Goal: Information Seeking & Learning: Check status

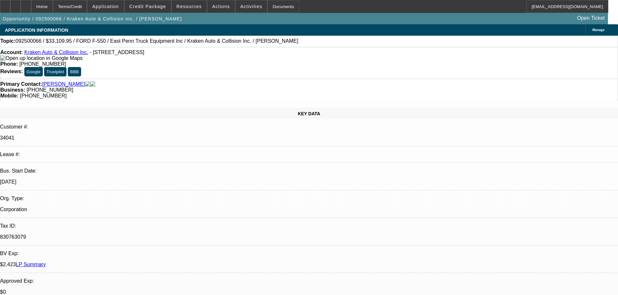
select select "0"
select select "0.1"
select select "4"
select select "0"
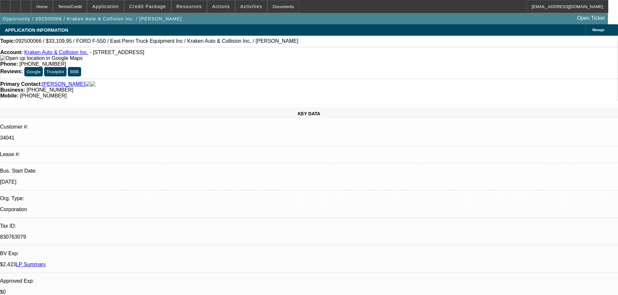
select select "0"
select select "0.1"
select select "4"
select select "0"
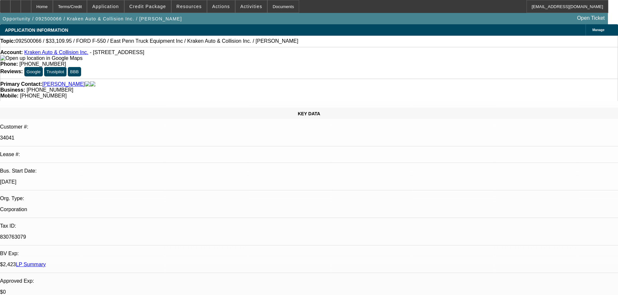
select select "0.1"
select select "4"
select select "0"
select select "0.1"
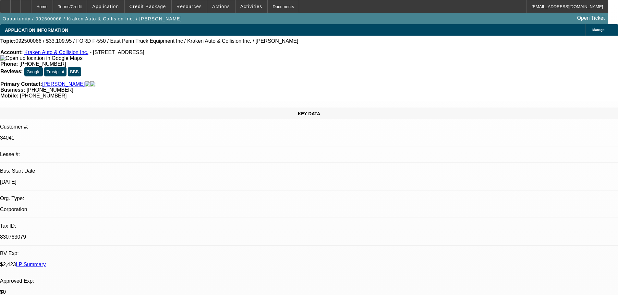
select select "4"
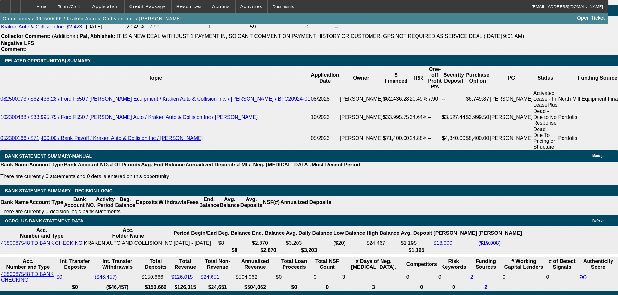
scroll to position [1093, 0]
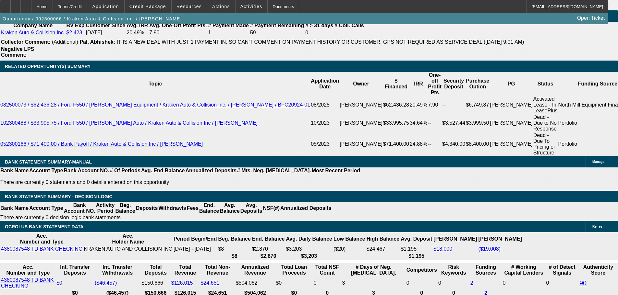
drag, startPoint x: 496, startPoint y: 108, endPoint x: 500, endPoint y: 118, distance: 11.3
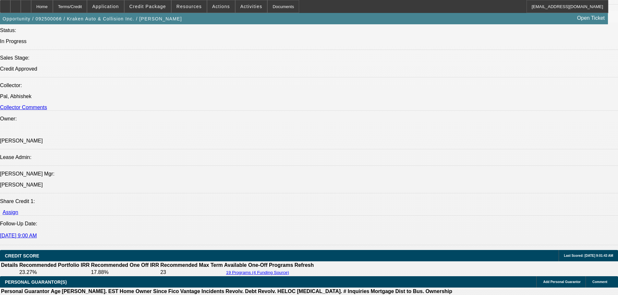
scroll to position [704, 0]
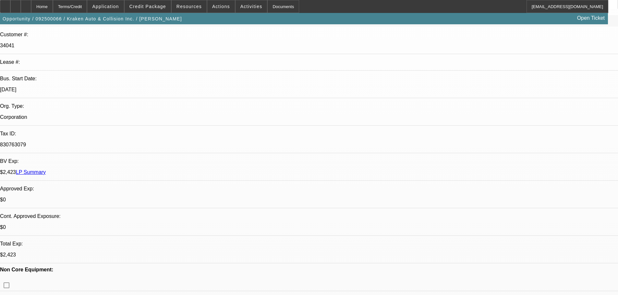
scroll to position [88, 0]
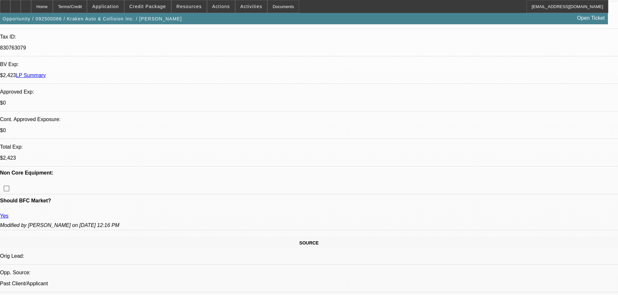
scroll to position [227, 0]
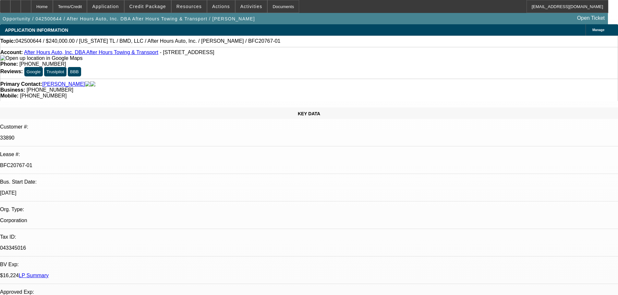
select select "0"
select select "2"
select select "0.1"
select select "4"
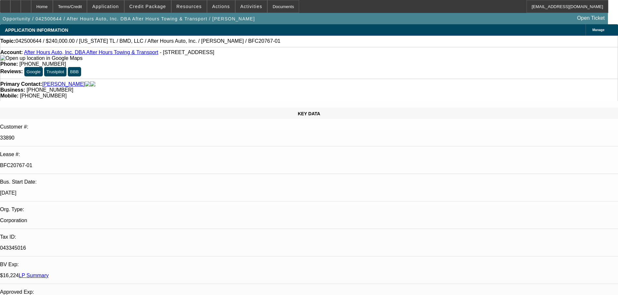
select select "0"
select select "2"
select select "0.1"
select select "4"
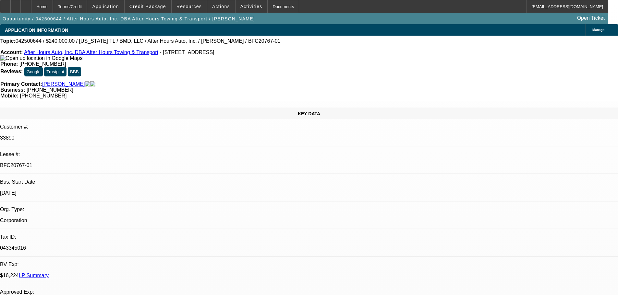
select select "0"
select select "2"
select select "0.1"
select select "4"
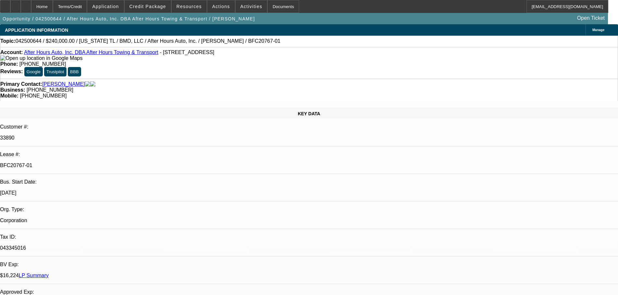
select select "0"
select select "2"
select select "0"
select select "6"
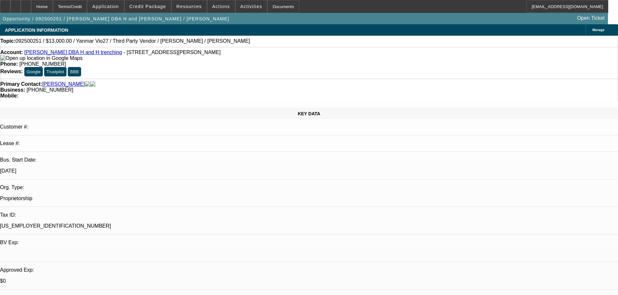
select select "0"
select select "2"
select select "0.1"
select select "4"
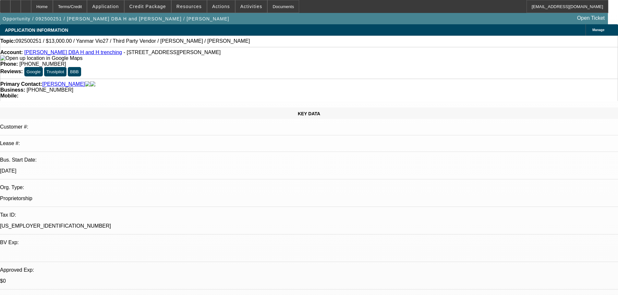
select select "0"
select select "2"
select select "0.1"
select select "4"
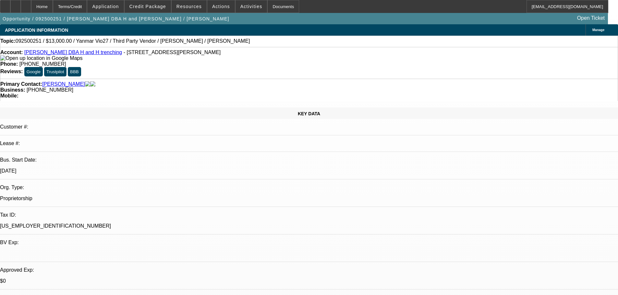
select select "0"
select select "2"
select select "0.1"
select select "4"
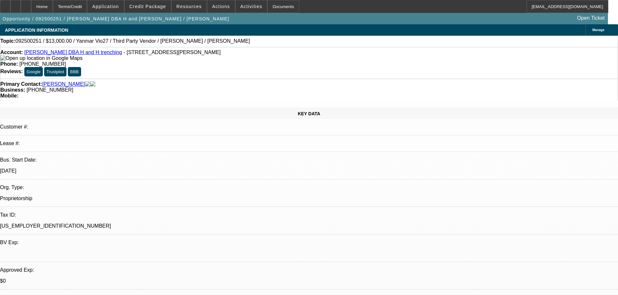
select select "0"
select select "2"
select select "0.1"
select select "4"
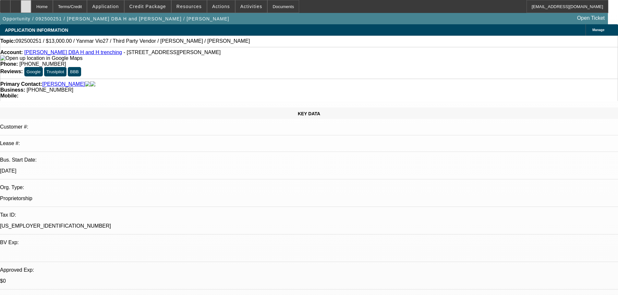
click at [31, 6] on div at bounding box center [26, 6] width 10 height 13
select select "0"
select select "2"
select select "0.1"
select select "0"
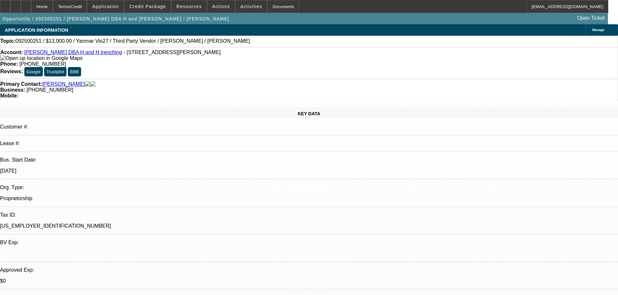
select select "2"
select select "0.1"
select select "0"
select select "2"
select select "0.1"
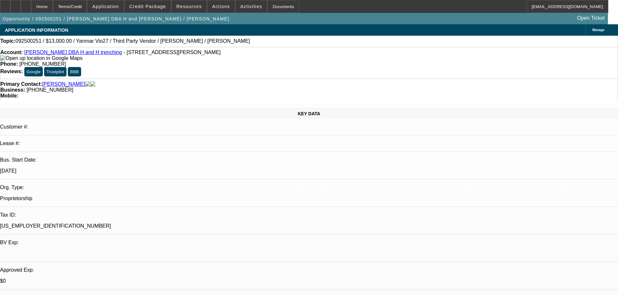
select select "0"
select select "2"
select select "0.1"
select select "1"
select select "2"
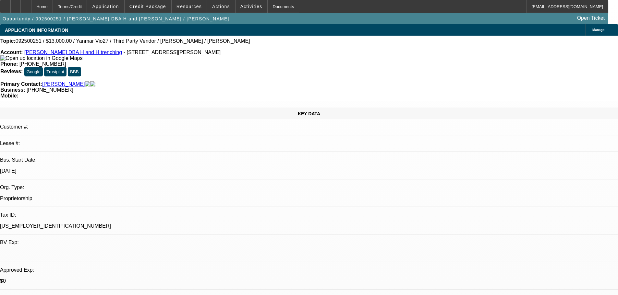
select select "4"
select select "1"
select select "2"
select select "4"
select select "1"
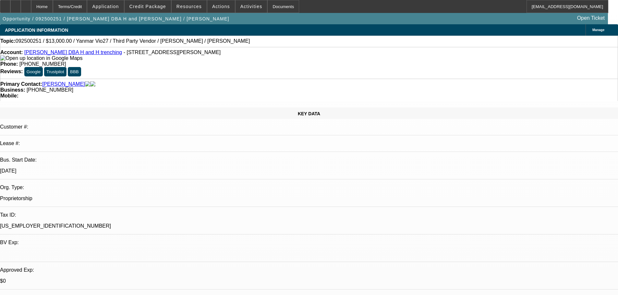
select select "2"
select select "4"
select select "1"
select select "2"
select select "4"
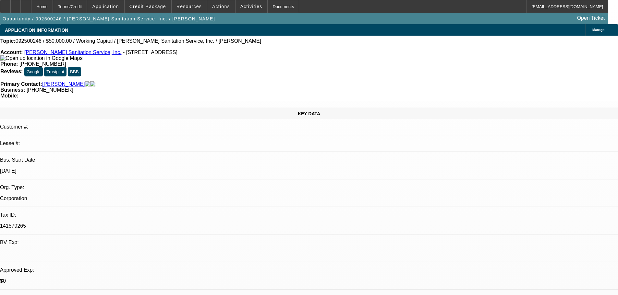
select select "0"
select select "2"
select select "0"
select select "6"
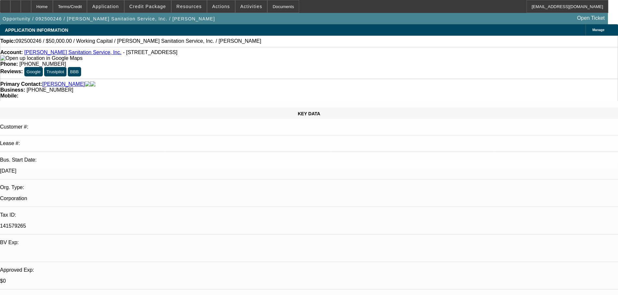
select select "0"
select select "2"
select select "0"
select select "6"
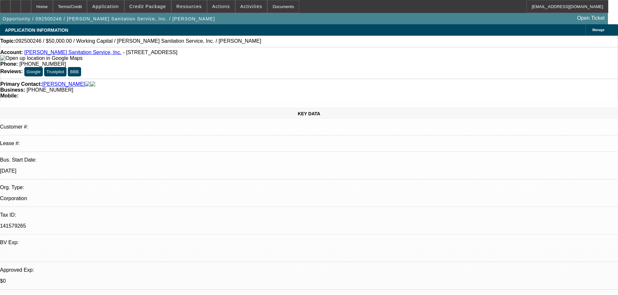
select select "0"
select select "2"
select select "0"
select select "6"
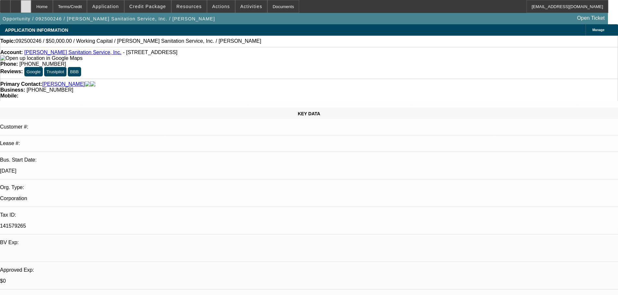
click at [31, 7] on div at bounding box center [26, 6] width 10 height 13
select select "0"
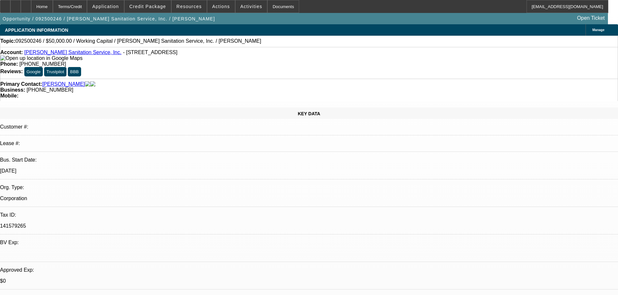
select select "0"
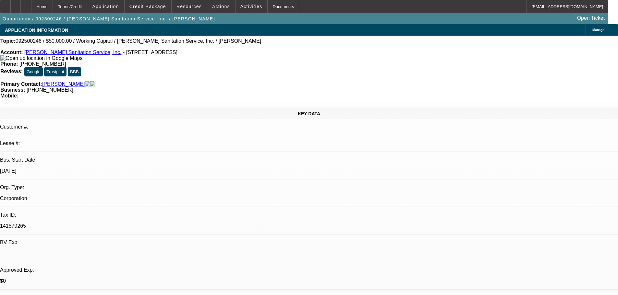
select select "1"
select select "2"
select select "6"
select select "1"
select select "2"
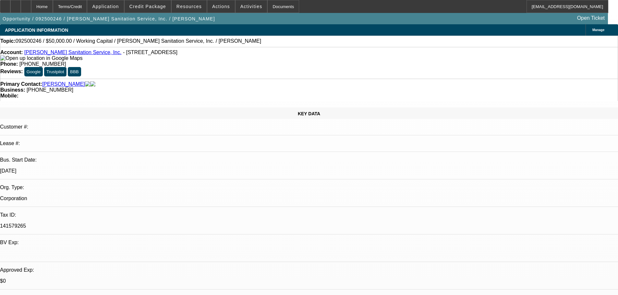
select select "6"
select select "1"
select select "2"
select select "6"
click at [8, 7] on div at bounding box center [5, 6] width 10 height 13
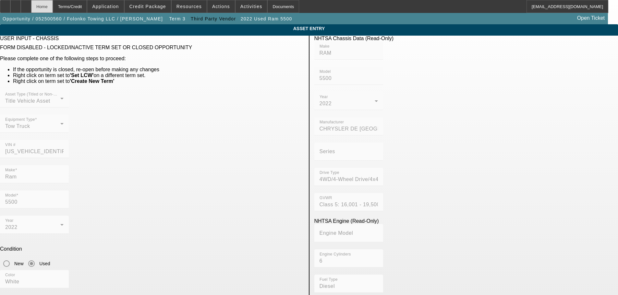
click at [53, 6] on div "Home" at bounding box center [42, 6] width 22 height 13
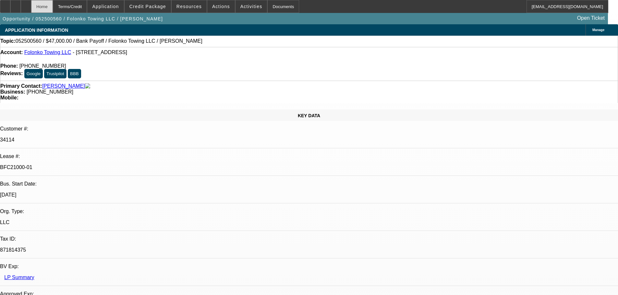
select select "0"
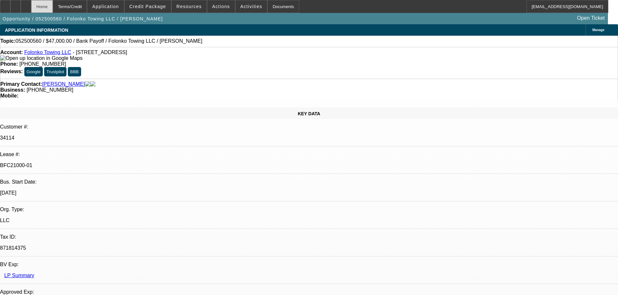
select select "2"
select select "0.1"
select select "4"
select select "0"
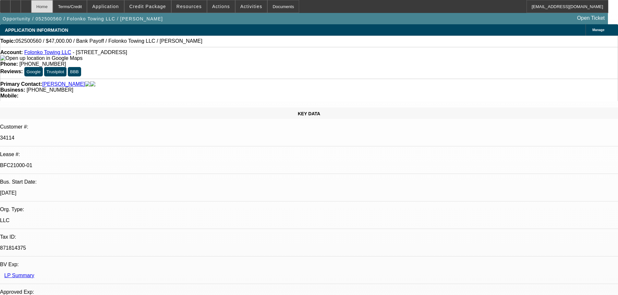
select select "2"
select select "0.1"
select select "4"
select select "0"
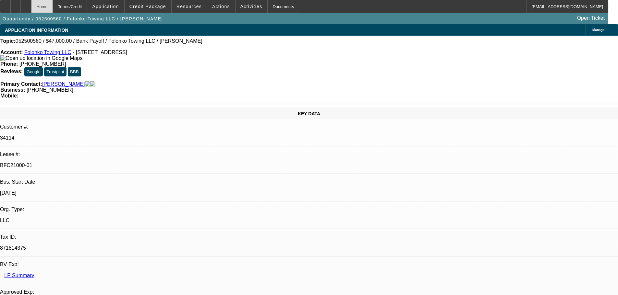
select select "0"
select select "2"
select select "0.1"
select select "4"
